Goal: Navigation & Orientation: Find specific page/section

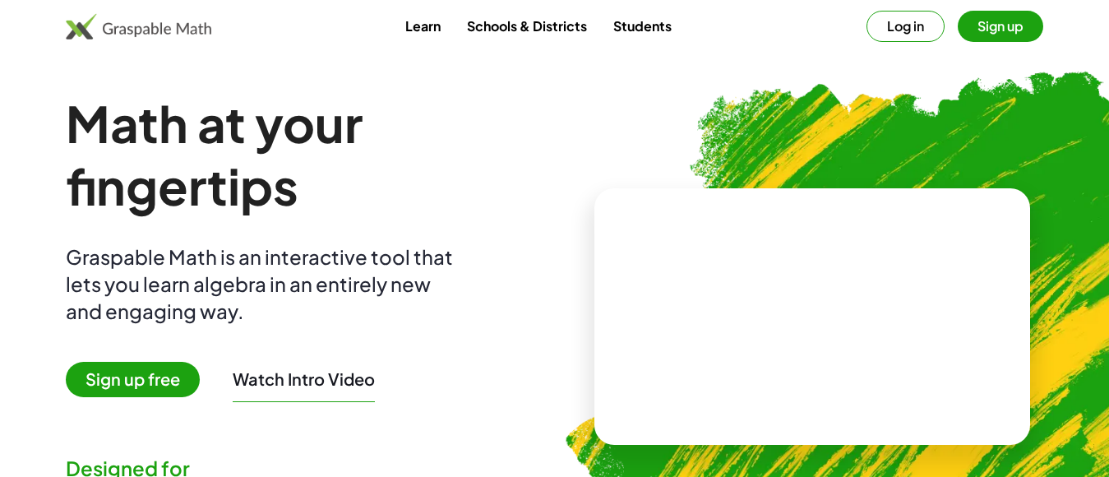
click at [488, 135] on h1 "Math at your fingertips" at bounding box center [297, 154] width 463 height 125
click at [914, 24] on button "Log in" at bounding box center [906, 26] width 78 height 31
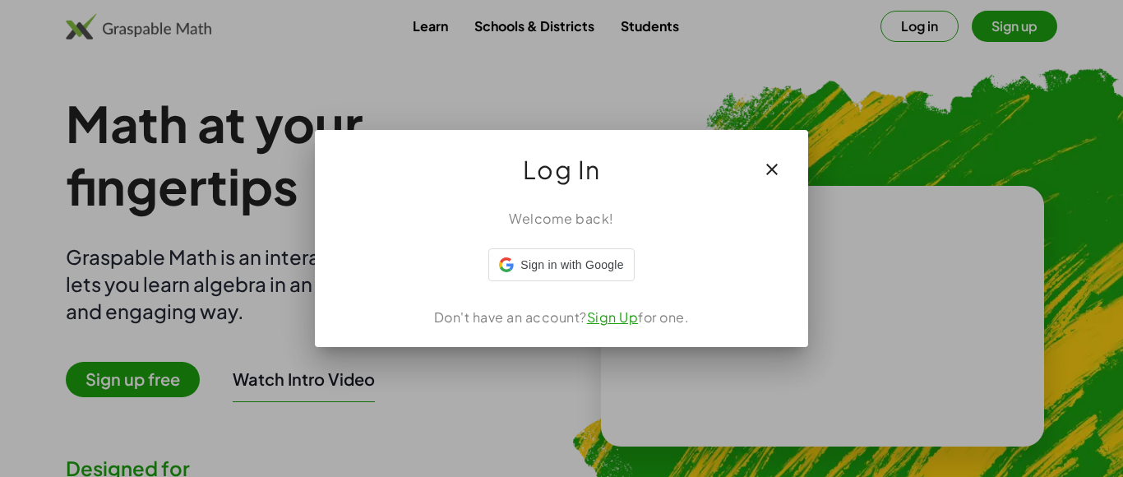
click at [775, 163] on icon "button" at bounding box center [772, 170] width 20 height 20
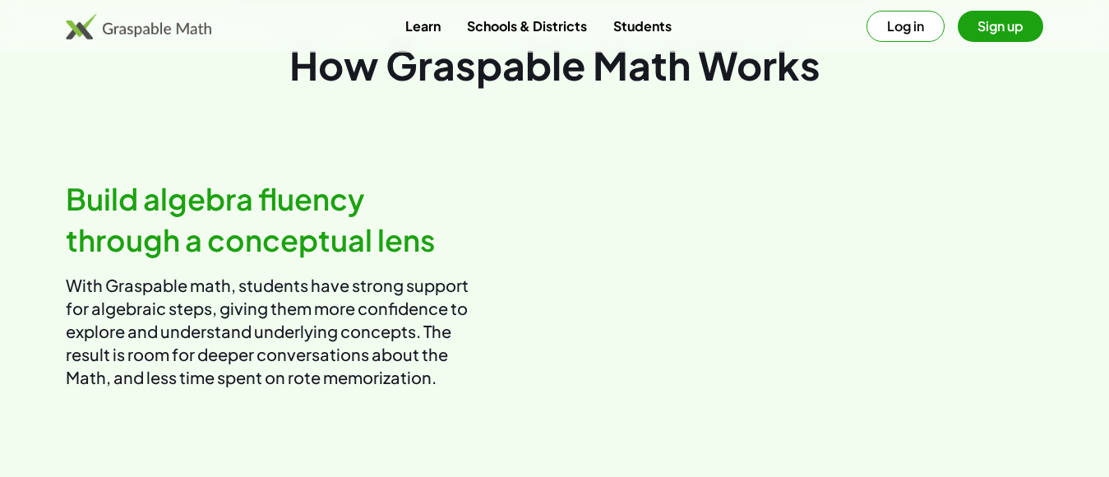
scroll to position [838, 0]
